Goal: Task Accomplishment & Management: Manage account settings

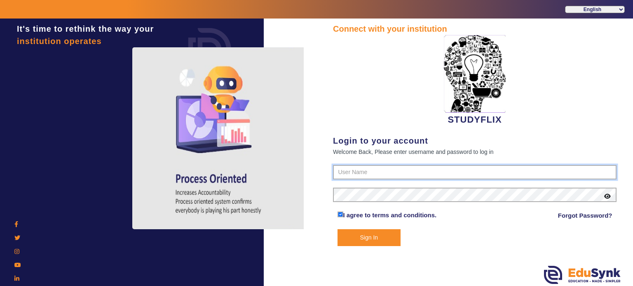
click at [349, 175] on input "text" at bounding box center [474, 172] width 283 height 15
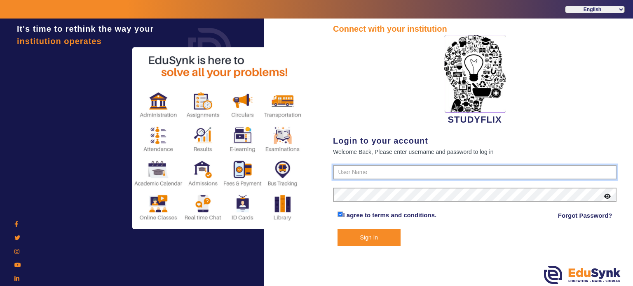
type input "6354922771"
click at [337, 229] on button "Sign In" at bounding box center [368, 237] width 63 height 17
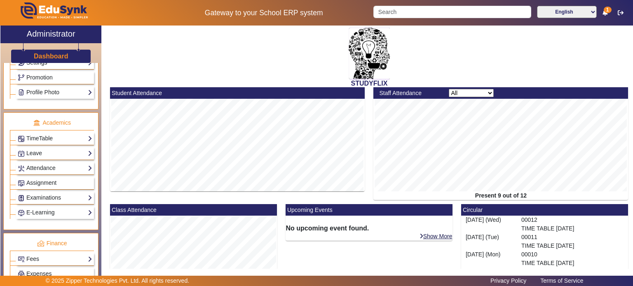
scroll to position [268, 0]
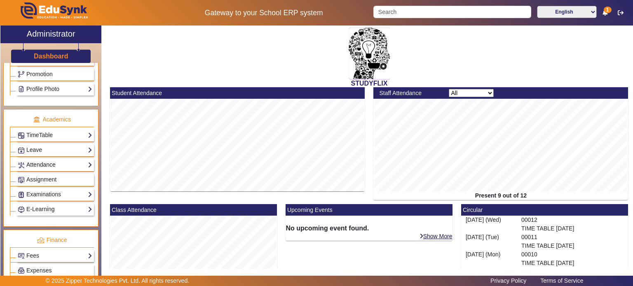
click at [53, 161] on link "Attendance" at bounding box center [55, 164] width 75 height 9
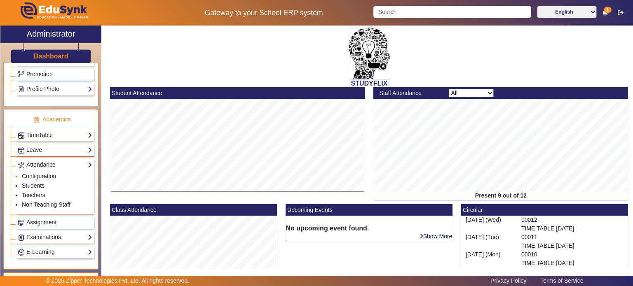
click at [46, 174] on link "Configuration" at bounding box center [39, 176] width 34 height 7
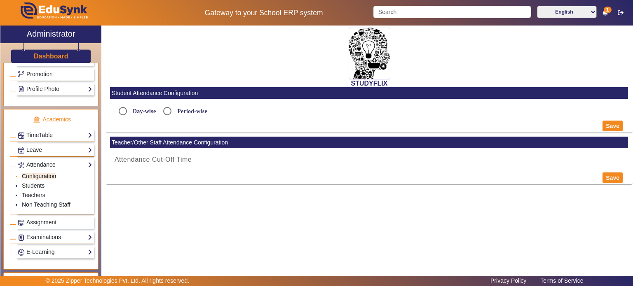
radio input "true"
type input "5:15 PM"
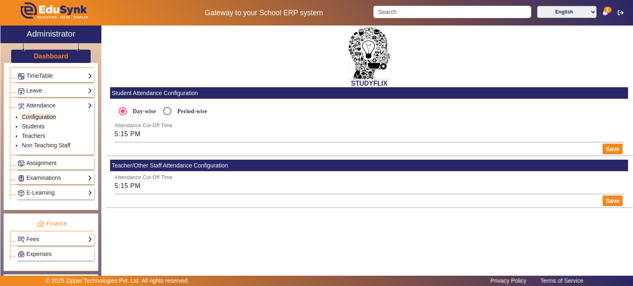
scroll to position [366, 0]
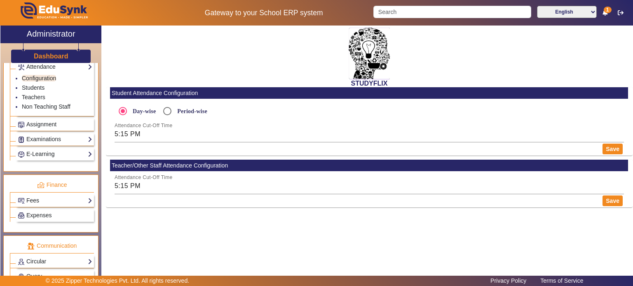
click at [47, 55] on h3 "Dashboard" at bounding box center [51, 56] width 35 height 8
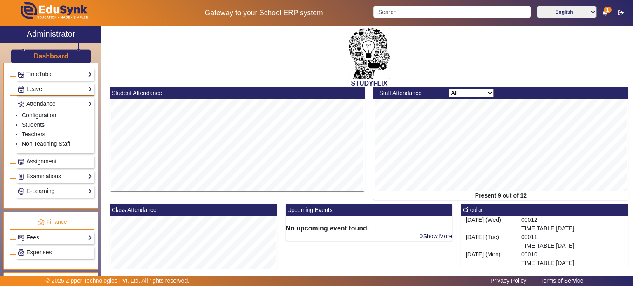
scroll to position [328, 0]
click at [36, 122] on link "Students" at bounding box center [33, 125] width 23 height 7
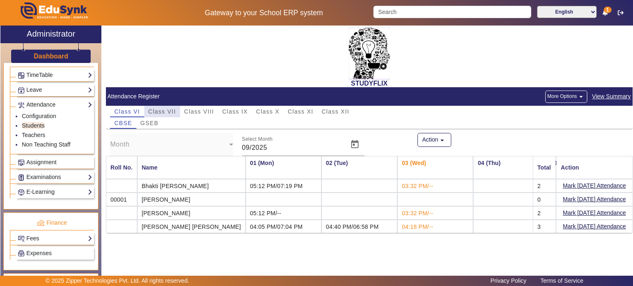
click at [160, 109] on span "Class VII" at bounding box center [162, 112] width 28 height 6
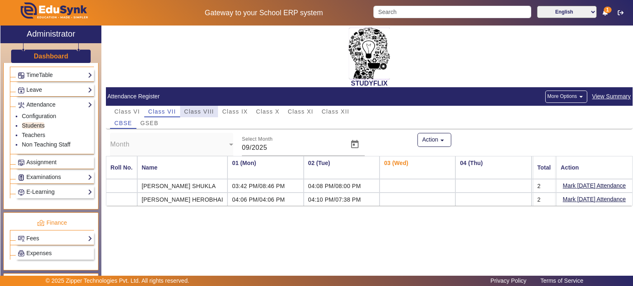
click at [198, 107] on span "Class VIII" at bounding box center [199, 112] width 30 height 12
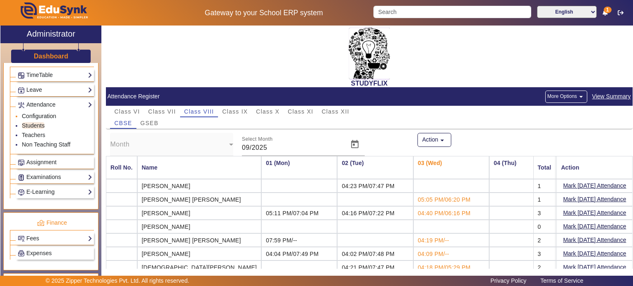
click at [43, 113] on link "Configuration" at bounding box center [39, 116] width 34 height 7
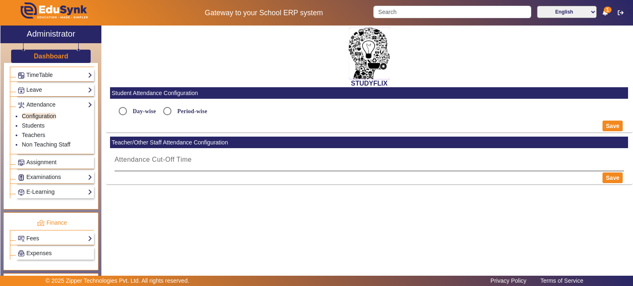
radio input "true"
type input "5:15 PM"
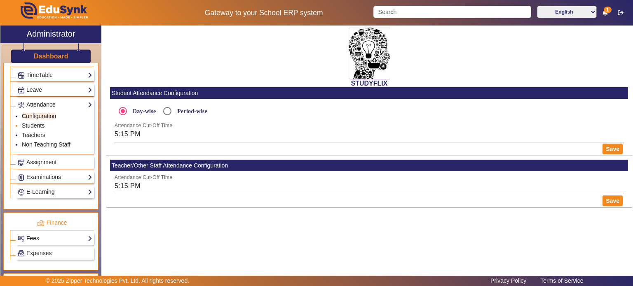
click at [39, 124] on link "Students" at bounding box center [33, 125] width 23 height 7
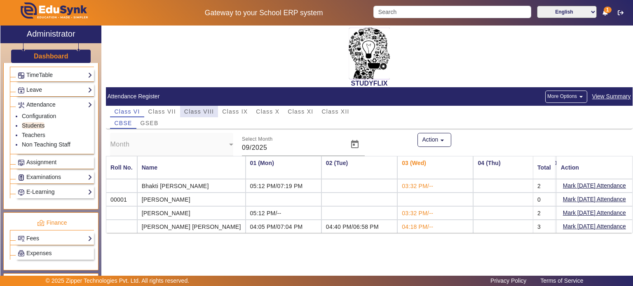
click at [206, 109] on span "Class VIII" at bounding box center [199, 112] width 30 height 6
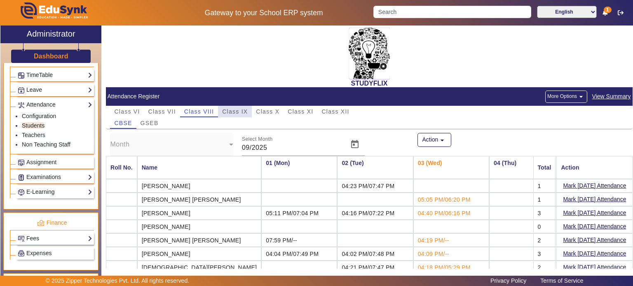
click at [238, 110] on span "Class IX" at bounding box center [235, 112] width 26 height 6
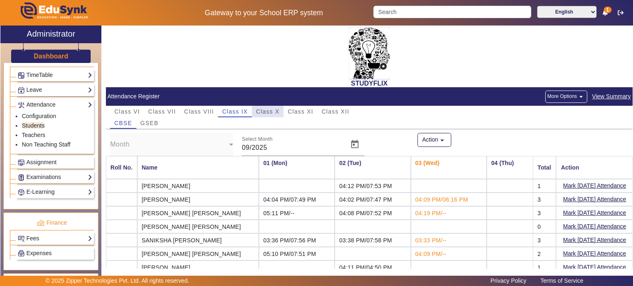
click at [270, 109] on span "Class X" at bounding box center [267, 112] width 23 height 6
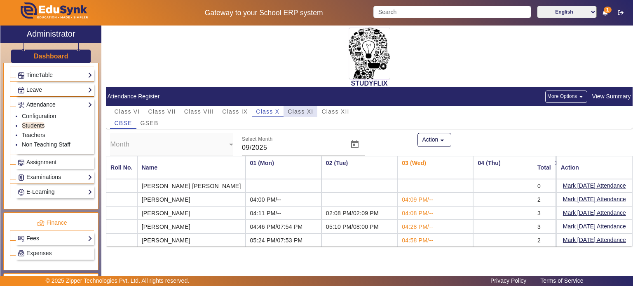
click at [293, 110] on span "Class XI" at bounding box center [300, 112] width 26 height 6
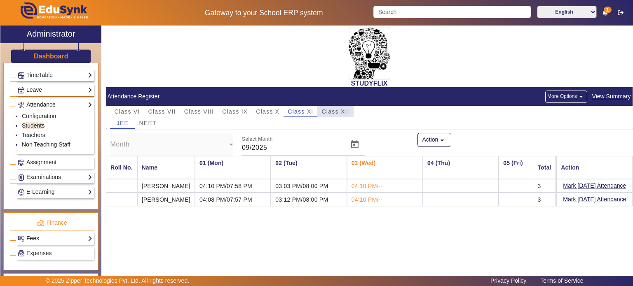
click at [336, 111] on span "Class XII" at bounding box center [335, 112] width 28 height 6
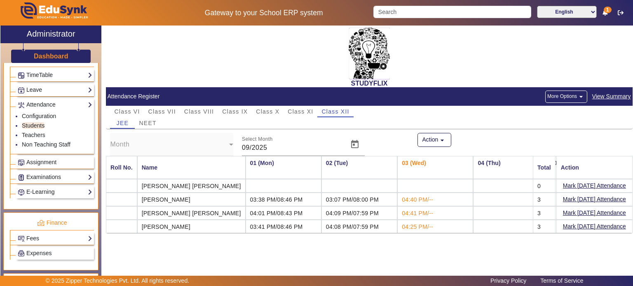
click at [48, 60] on h3 "Dashboard" at bounding box center [51, 56] width 35 height 8
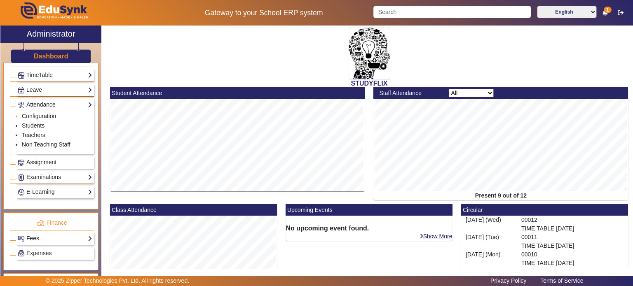
click at [47, 114] on link "Configuration" at bounding box center [39, 116] width 34 height 7
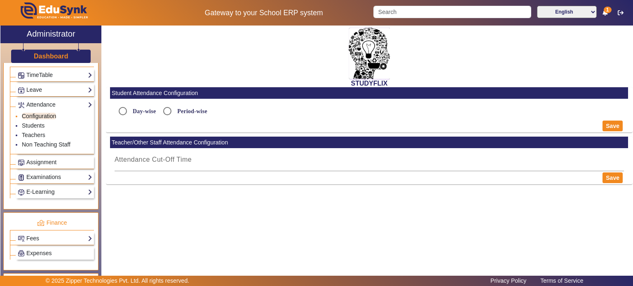
radio input "true"
type input "5:15 PM"
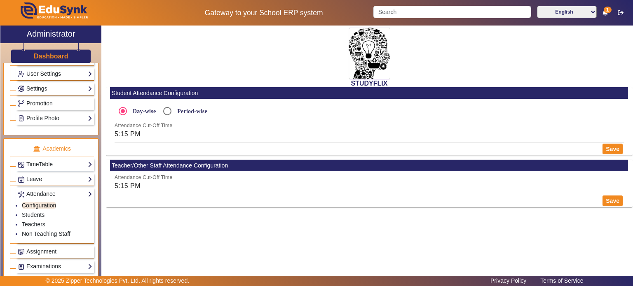
scroll to position [217, 0]
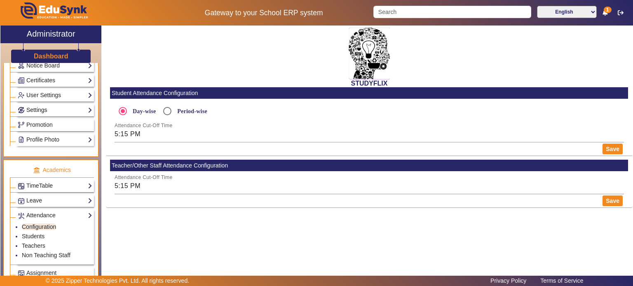
click at [44, 110] on link "Settings" at bounding box center [55, 109] width 75 height 9
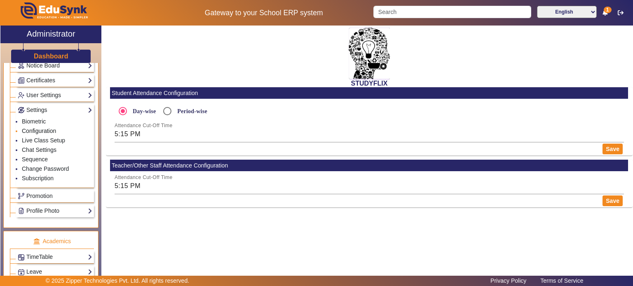
click at [42, 128] on link "Configuration" at bounding box center [39, 131] width 34 height 7
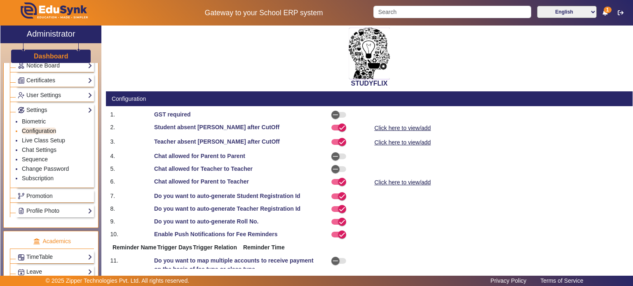
select select "AfterDueDate"
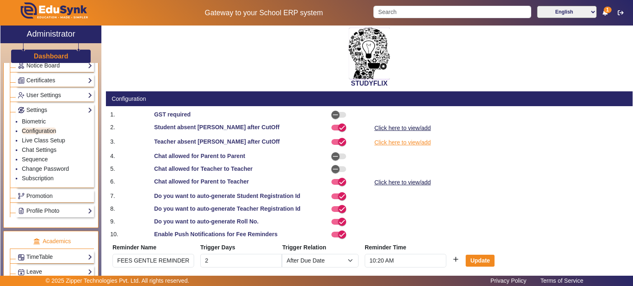
click at [397, 144] on link "Click here to view/add" at bounding box center [402, 143] width 58 height 10
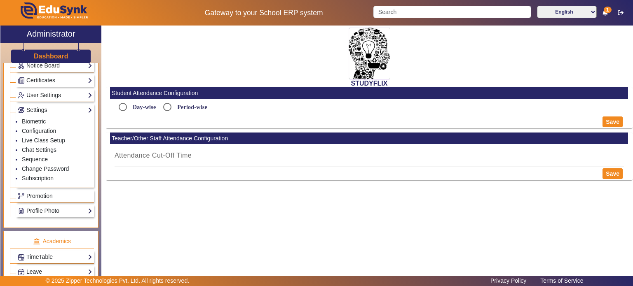
radio input "true"
type input "5:15 PM"
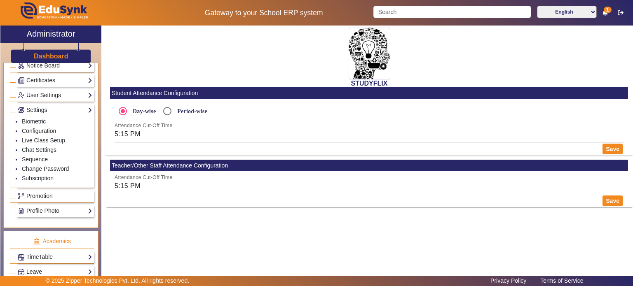
click at [274, 114] on mat-radio-group "Day-wise Period-wise" at bounding box center [369, 111] width 518 height 16
